Goal: Task Accomplishment & Management: Manage account settings

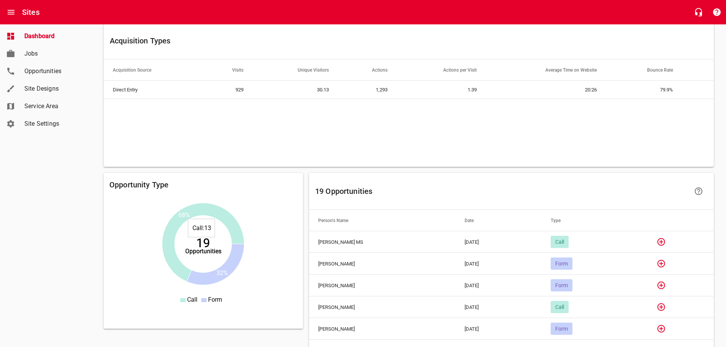
scroll to position [505, 0]
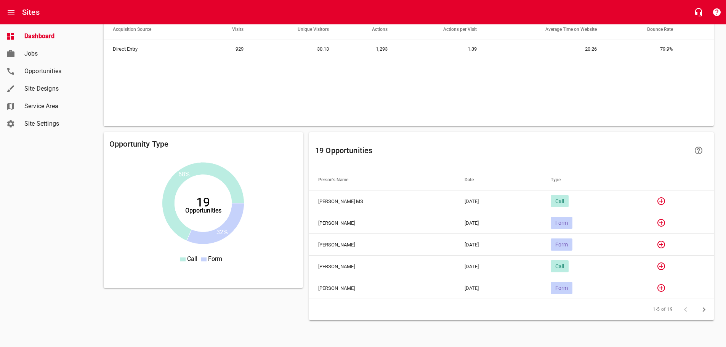
click at [493, 196] on td "[DATE]" at bounding box center [498, 202] width 87 height 22
click at [660, 197] on icon "button" at bounding box center [661, 201] width 9 height 9
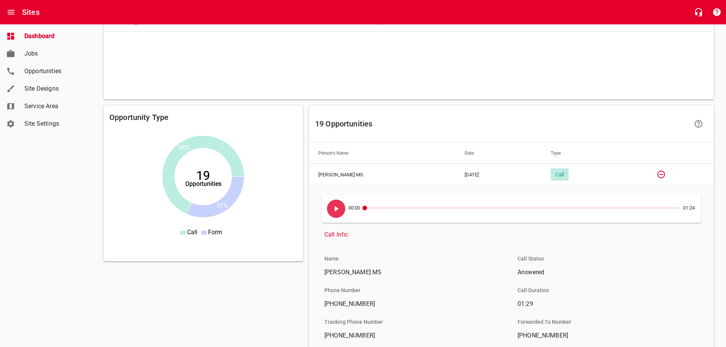
scroll to position [543, 0]
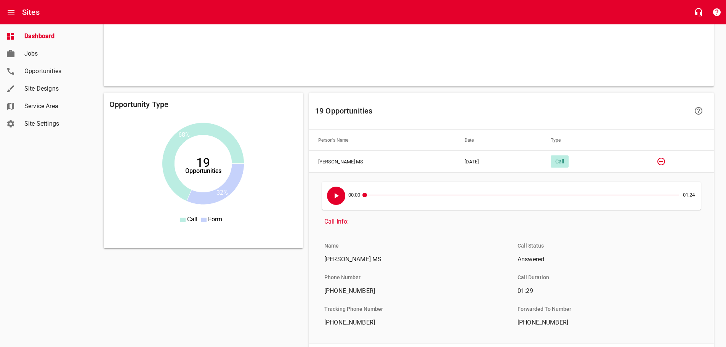
click at [332, 191] on button "button" at bounding box center [336, 196] width 18 height 18
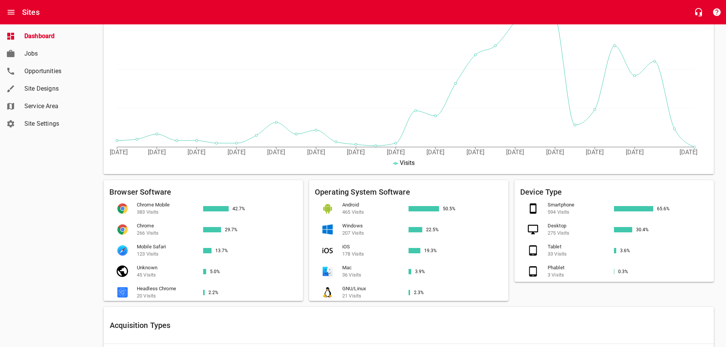
scroll to position [0, 0]
